Goal: Task Accomplishment & Management: Complete application form

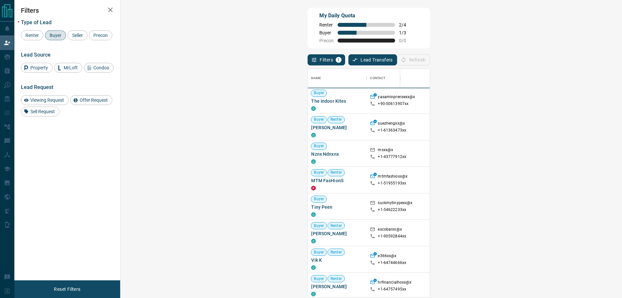
scroll to position [223, 483]
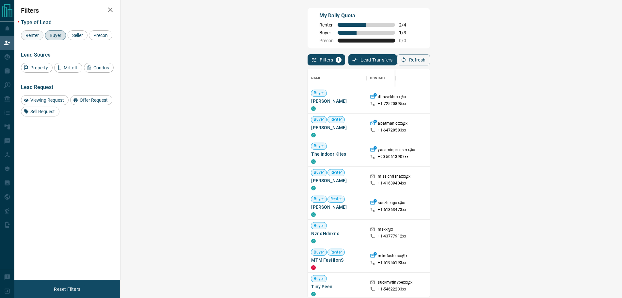
click at [32, 34] on span "Renter" at bounding box center [32, 35] width 18 height 5
click at [52, 35] on span "Buyer" at bounding box center [55, 35] width 16 height 5
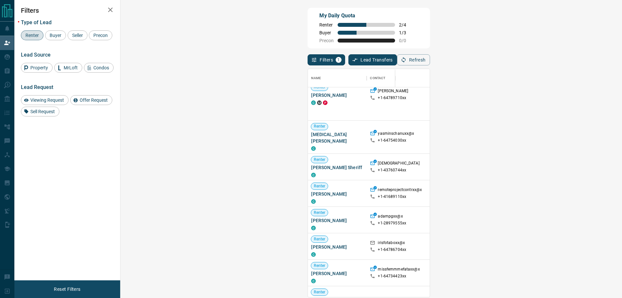
scroll to position [294, 0]
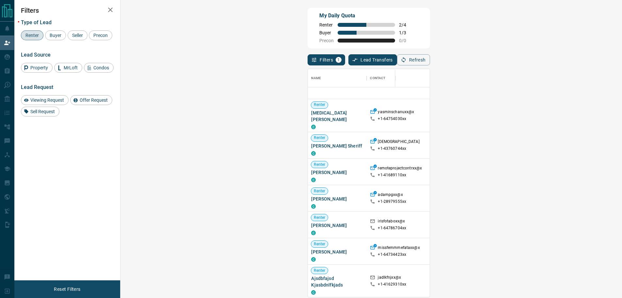
drag, startPoint x: 372, startPoint y: 190, endPoint x: 370, endPoint y: 196, distance: 6.3
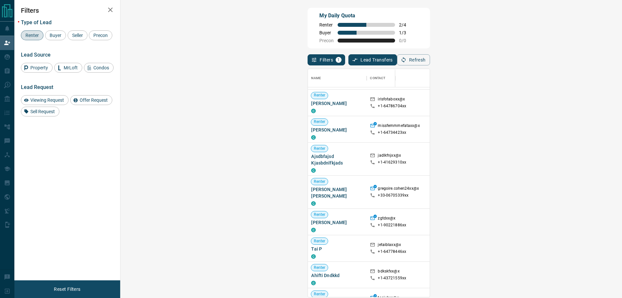
scroll to position [425, 0]
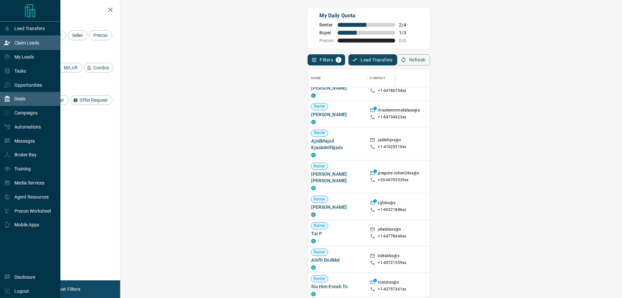
click at [15, 101] on p "Deals" at bounding box center [19, 98] width 11 height 5
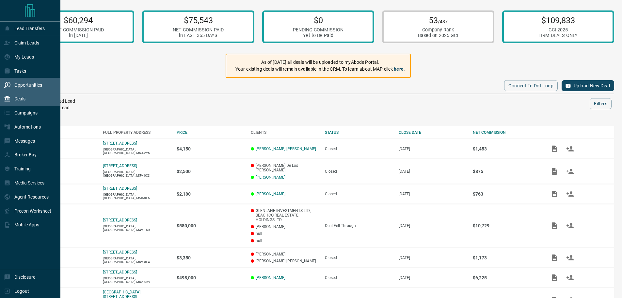
click at [15, 88] on p "Opportunities" at bounding box center [28, 84] width 28 height 5
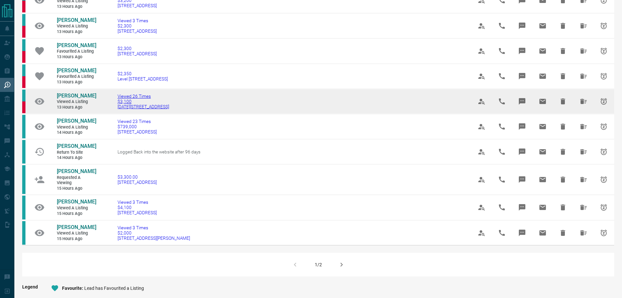
scroll to position [327, 0]
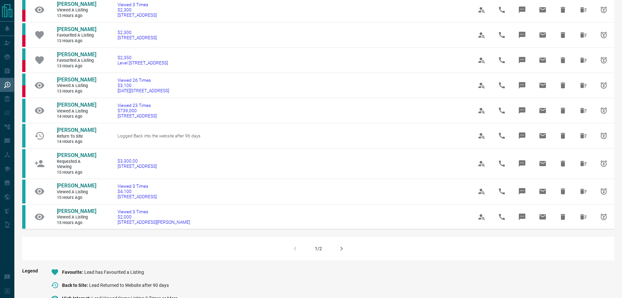
click at [338, 249] on icon "button" at bounding box center [342, 248] width 8 height 8
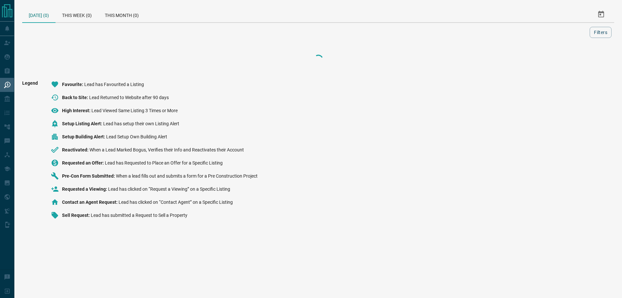
scroll to position [0, 0]
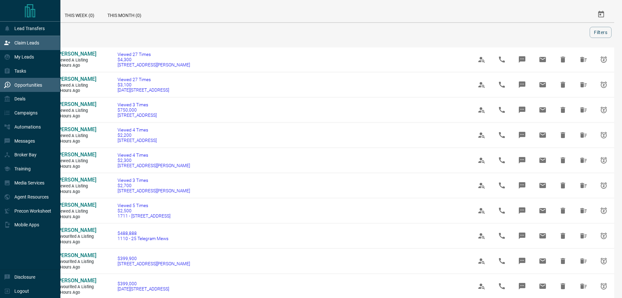
click at [6, 43] on icon at bounding box center [7, 43] width 6 height 4
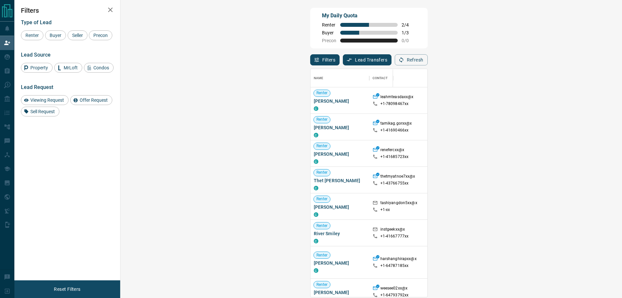
scroll to position [223, 483]
click at [54, 34] on span "Buyer" at bounding box center [55, 35] width 16 height 5
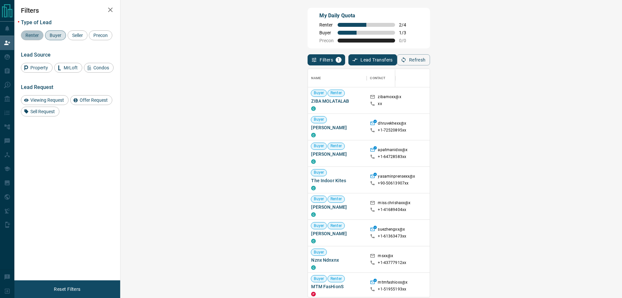
click at [32, 36] on span "Renter" at bounding box center [32, 35] width 18 height 5
click at [50, 34] on span "Buyer" at bounding box center [55, 35] width 16 height 5
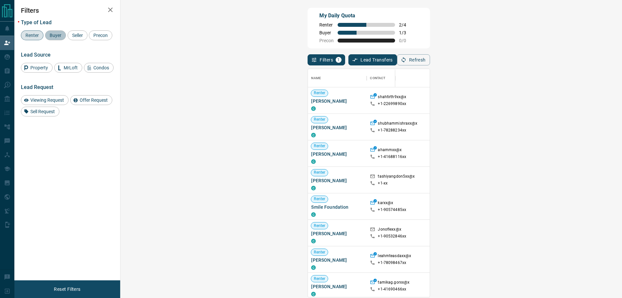
click at [57, 38] on span "Buyer" at bounding box center [55, 35] width 16 height 5
click at [35, 37] on span "Renter" at bounding box center [32, 35] width 18 height 5
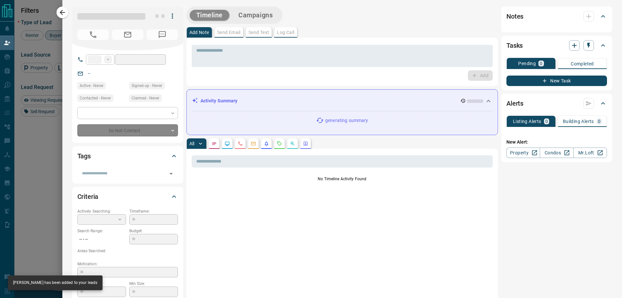
type input "**"
type input "**********"
type input "**"
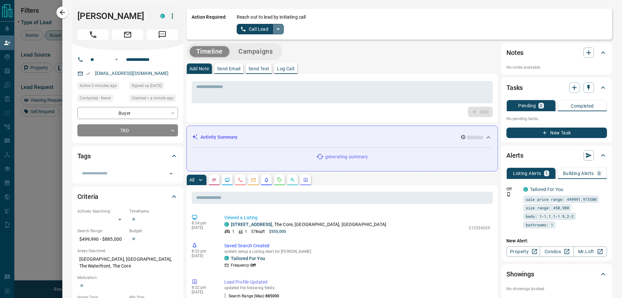
click at [277, 28] on icon "split button" at bounding box center [278, 29] width 3 height 2
click at [251, 51] on li "Log Manual Call" at bounding box center [260, 52] width 40 height 10
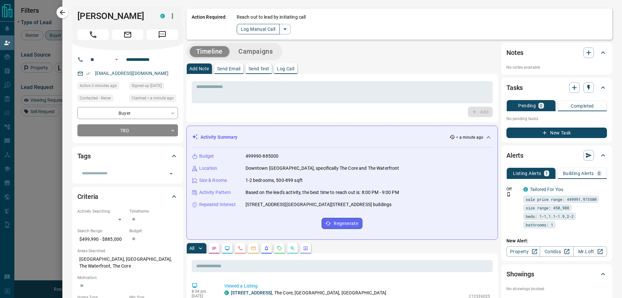
click at [255, 29] on button "Log Manual Call" at bounding box center [258, 29] width 43 height 10
click at [237, 29] on button "Yes" at bounding box center [243, 29] width 13 height 10
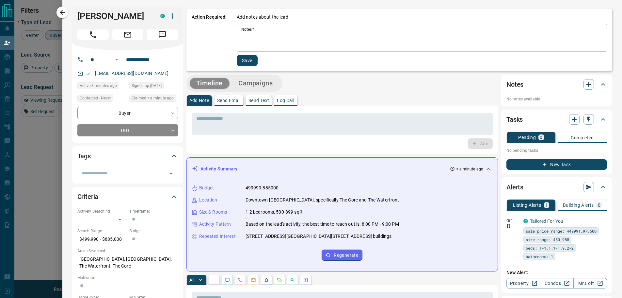
click at [237, 30] on div "* Notes   *" at bounding box center [422, 38] width 370 height 28
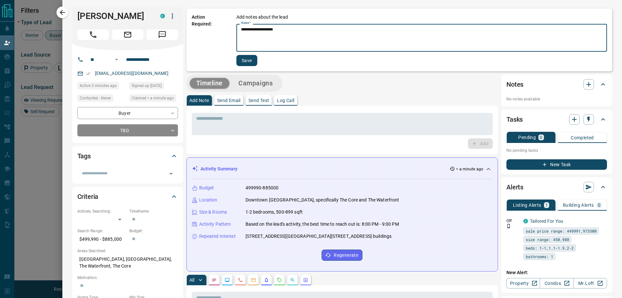
type textarea "**********"
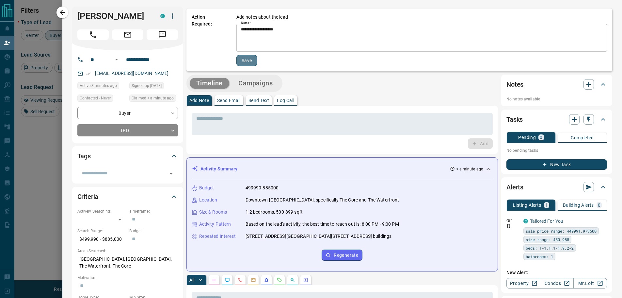
click at [239, 60] on button "Save" at bounding box center [247, 60] width 21 height 11
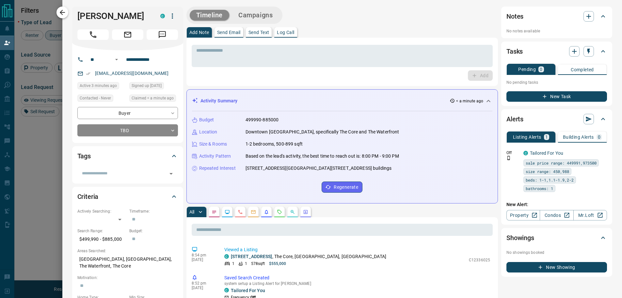
click at [60, 13] on icon "button" at bounding box center [62, 12] width 8 height 8
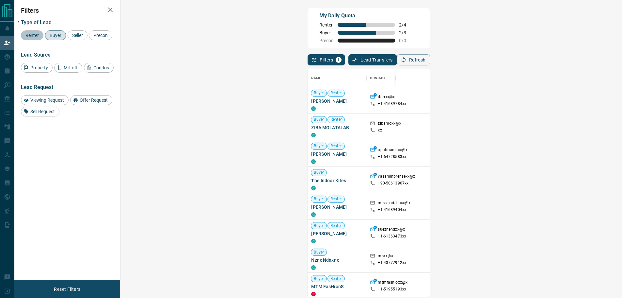
click at [32, 37] on span "Renter" at bounding box center [32, 35] width 18 height 5
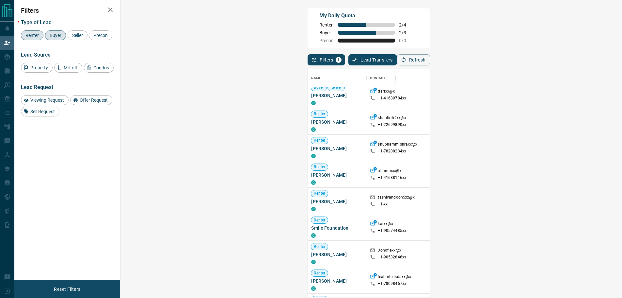
scroll to position [0, 0]
